Goal: Task Accomplishment & Management: Manage account settings

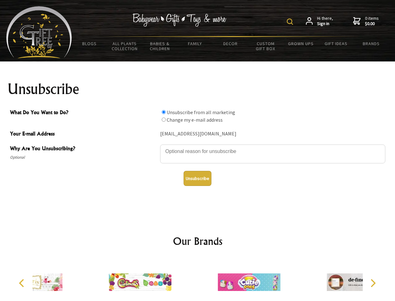
click at [291, 22] on img at bounding box center [290, 21] width 6 height 6
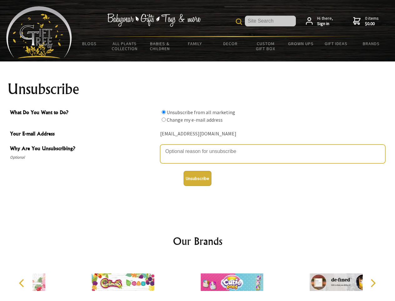
click at [198, 147] on textarea "Why Are You Unsubscribing?" at bounding box center [272, 153] width 225 height 19
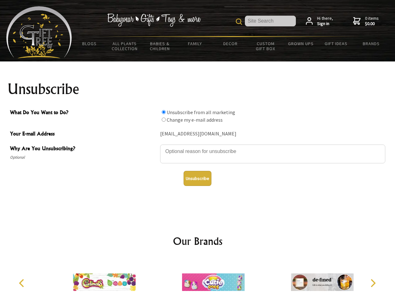
click at [164, 112] on input "What Do You Want to Do?" at bounding box center [164, 112] width 4 height 4
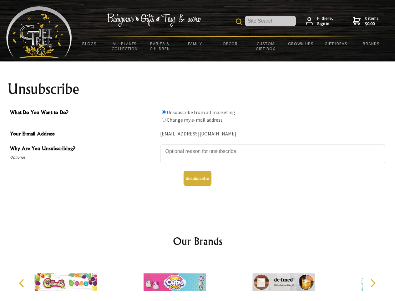
click at [164, 119] on input "What Do You Want to Do?" at bounding box center [164, 119] width 4 height 4
radio input "true"
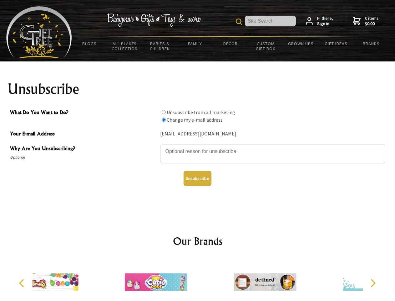
click at [198, 178] on button "Unsubscribe" at bounding box center [198, 178] width 28 height 15
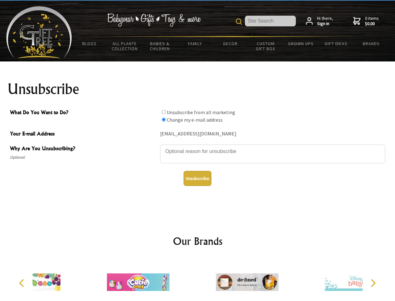
click at [198, 279] on div at bounding box center [247, 282] width 109 height 49
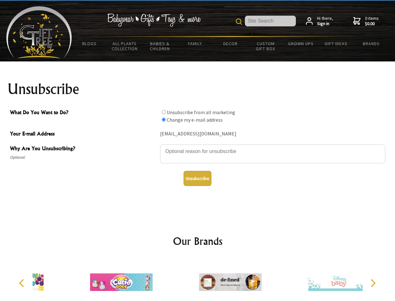
click at [23, 283] on icon "Previous" at bounding box center [22, 283] width 8 height 8
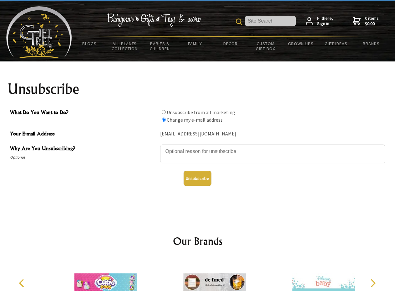
click at [373, 283] on icon "Next" at bounding box center [373, 283] width 8 height 8
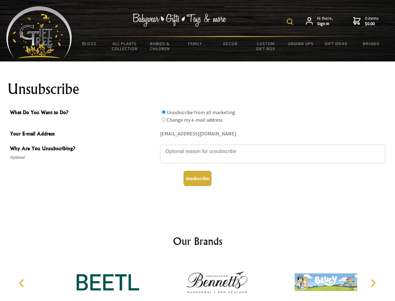
click at [291, 22] on img at bounding box center [290, 21] width 6 height 6
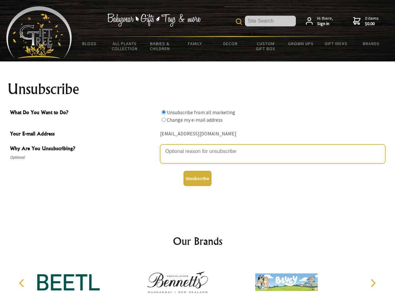
click at [198, 147] on textarea "Why Are You Unsubscribing?" at bounding box center [272, 153] width 225 height 19
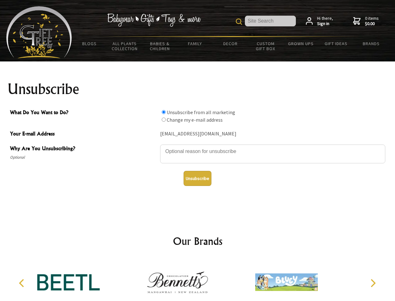
click at [164, 112] on input "What Do You Want to Do?" at bounding box center [164, 112] width 4 height 4
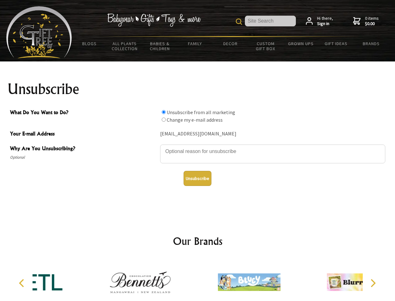
click at [164, 119] on input "What Do You Want to Do?" at bounding box center [164, 119] width 4 height 4
radio input "true"
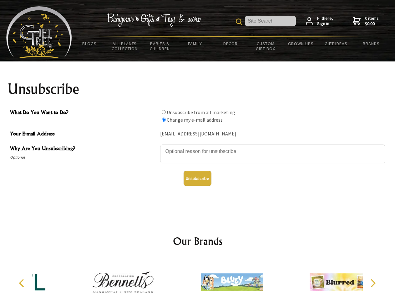
click at [198, 178] on button "Unsubscribe" at bounding box center [198, 178] width 28 height 15
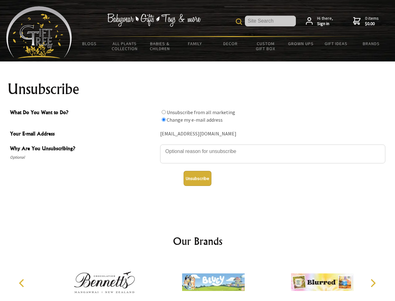
click at [23, 283] on icon "Previous" at bounding box center [22, 283] width 8 height 8
click at [373, 283] on icon "Next" at bounding box center [373, 283] width 8 height 8
